Goal: Task Accomplishment & Management: Complete application form

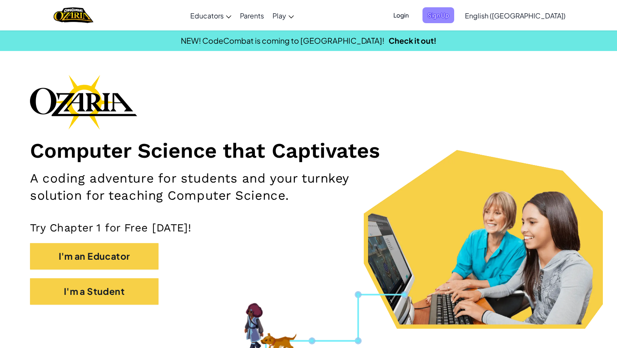
click at [454, 11] on span "Sign Up" at bounding box center [438, 15] width 32 height 16
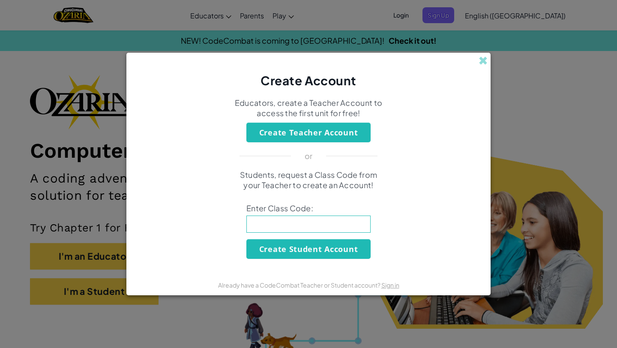
click at [477, 62] on div "Create Account" at bounding box center [308, 71] width 364 height 36
click at [487, 58] on span at bounding box center [482, 60] width 9 height 9
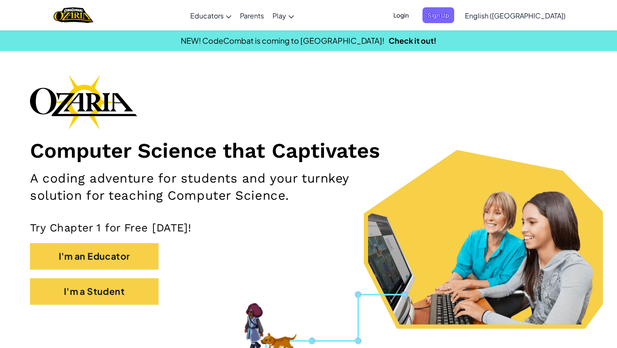
click at [531, 16] on span "English ([GEOGRAPHIC_DATA])" at bounding box center [515, 15] width 101 height 9
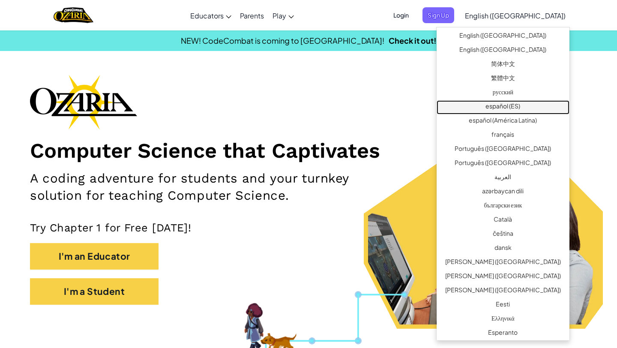
click at [503, 105] on link "español (ES)" at bounding box center [502, 107] width 133 height 14
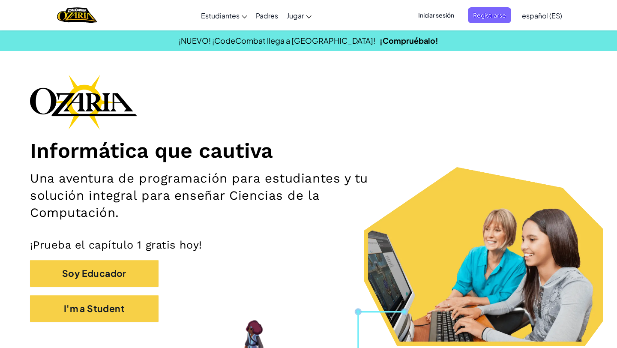
click at [528, 14] on span "español (ES)" at bounding box center [542, 15] width 40 height 9
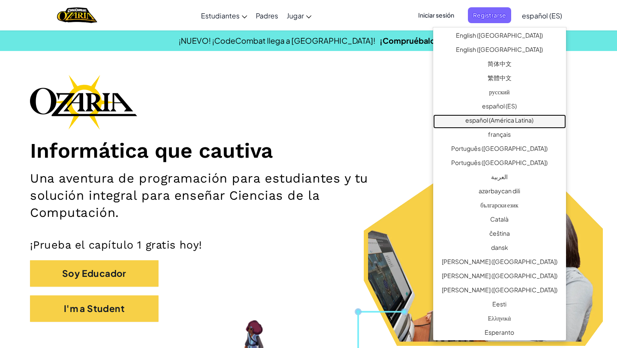
click at [505, 116] on link "español (América Latina)" at bounding box center [499, 121] width 133 height 14
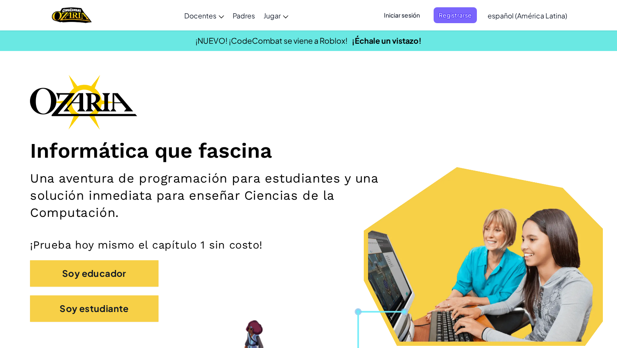
click at [405, 22] on span "Iniciar sesión" at bounding box center [402, 15] width 46 height 16
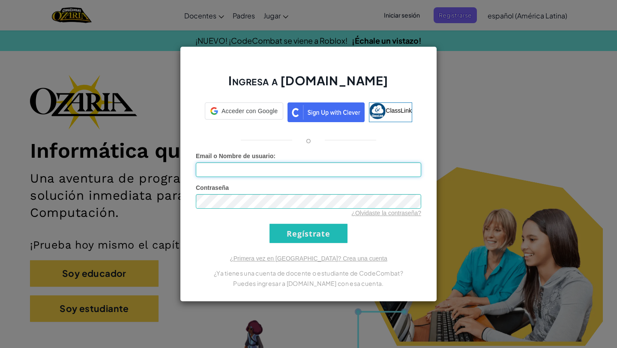
type input "[PERSON_NAME]"
click at [315, 239] on input "Regístrate" at bounding box center [308, 233] width 78 height 19
